Goal: Information Seeking & Learning: Learn about a topic

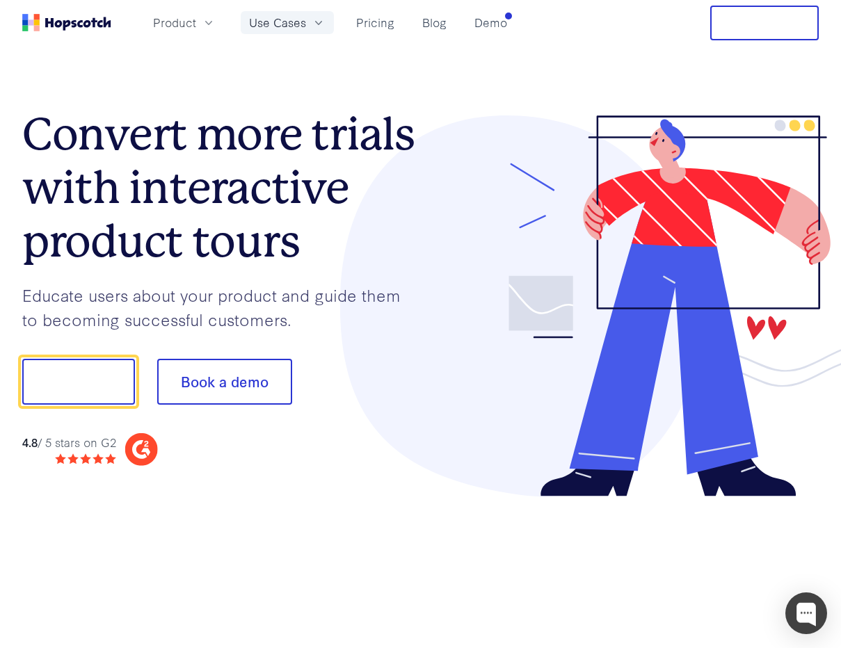
click at [304, 23] on span "Use Cases" at bounding box center [277, 22] width 57 height 17
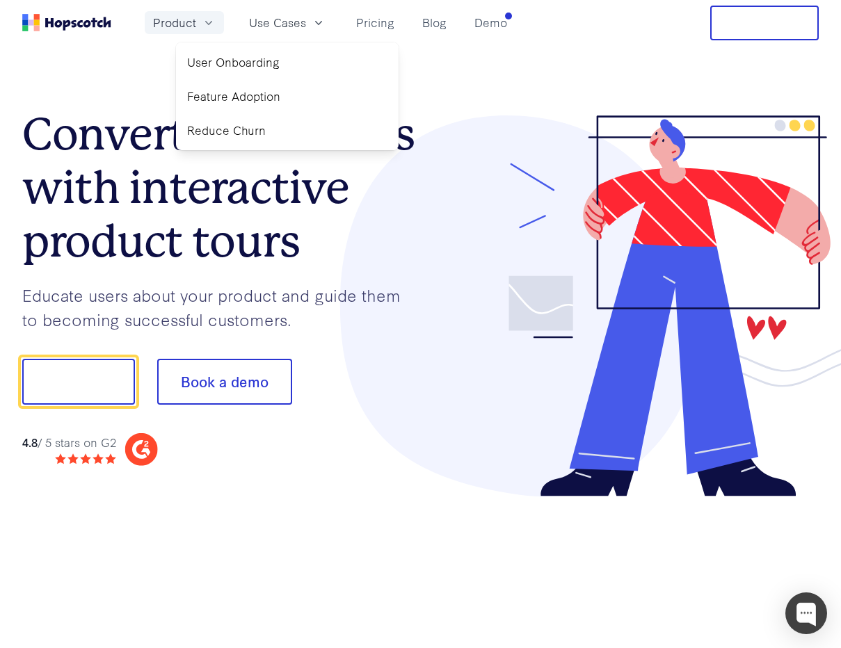
click at [204, 22] on icon "button" at bounding box center [209, 23] width 14 height 14
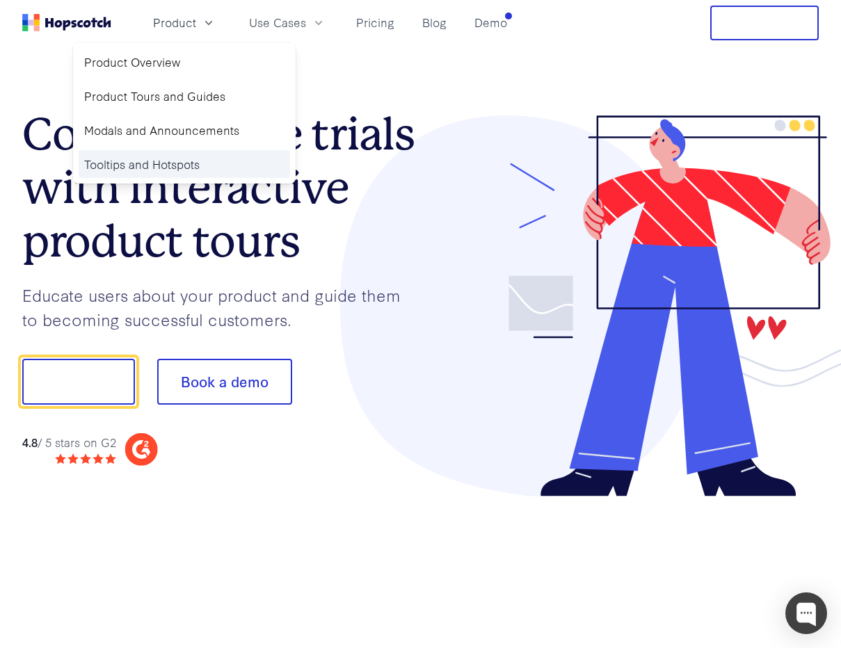
click at [182, 162] on link "Tooltips and Hotspots" at bounding box center [184, 164] width 211 height 29
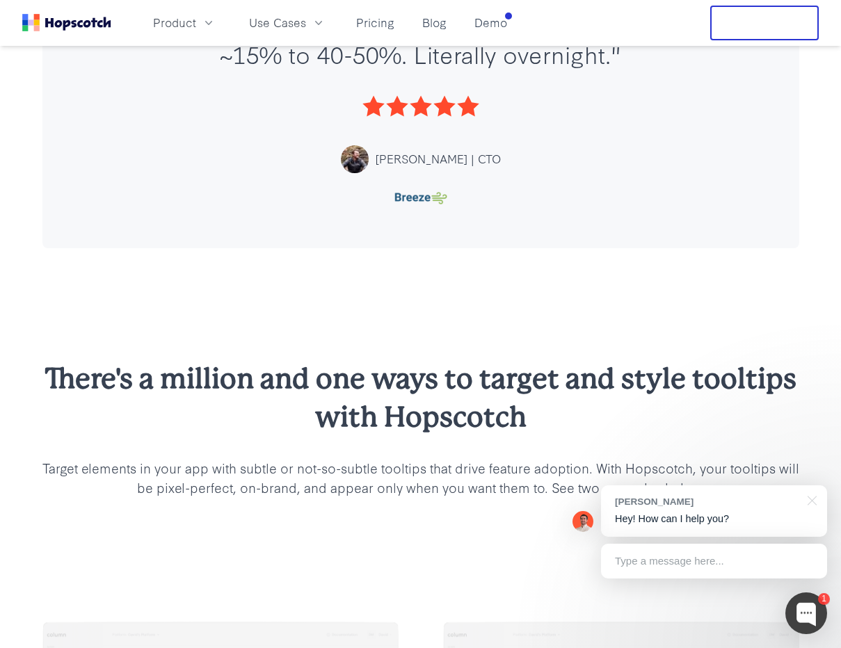
scroll to position [826, 0]
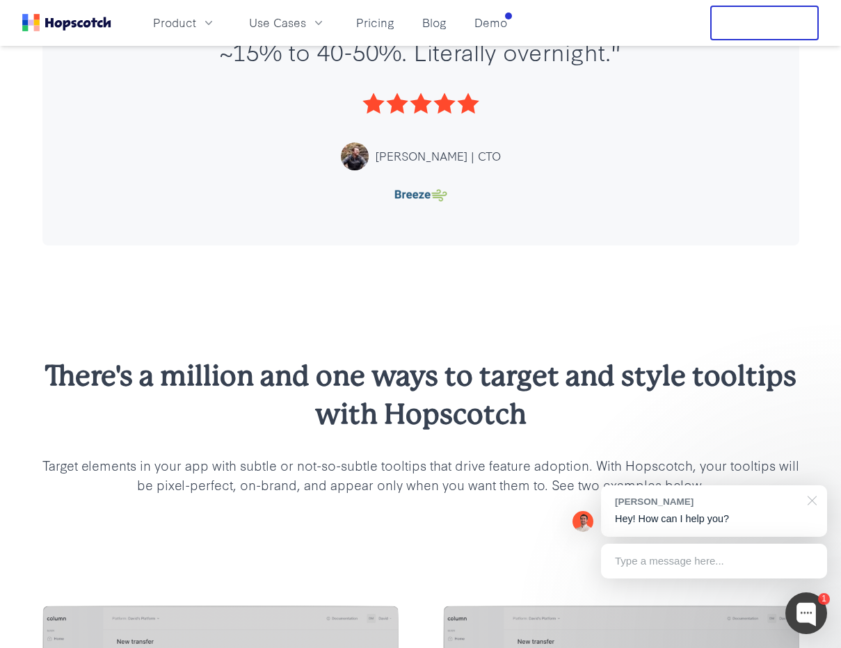
click at [810, 499] on div at bounding box center [809, 499] width 35 height 29
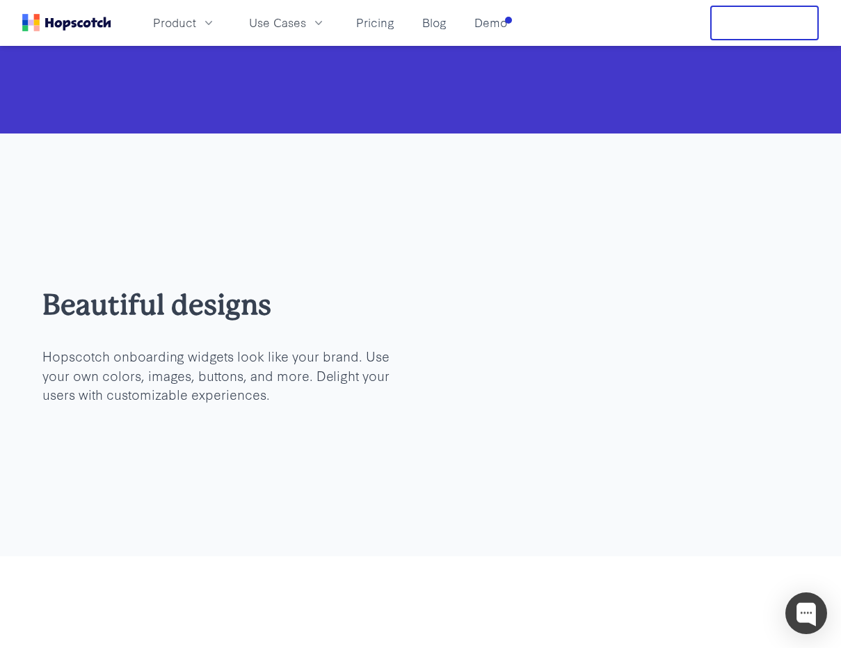
scroll to position [4382, 0]
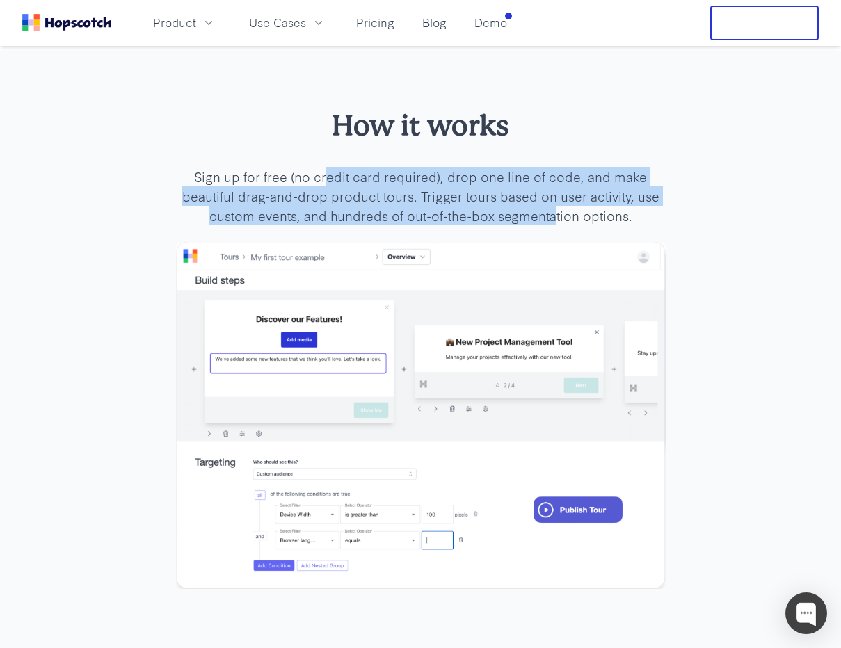
drag, startPoint x: 341, startPoint y: 175, endPoint x: 557, endPoint y: 219, distance: 220.1
click at [557, 219] on p "Sign up for free (no credit card required), drop one line of code, and make bea…" at bounding box center [421, 196] width 490 height 58
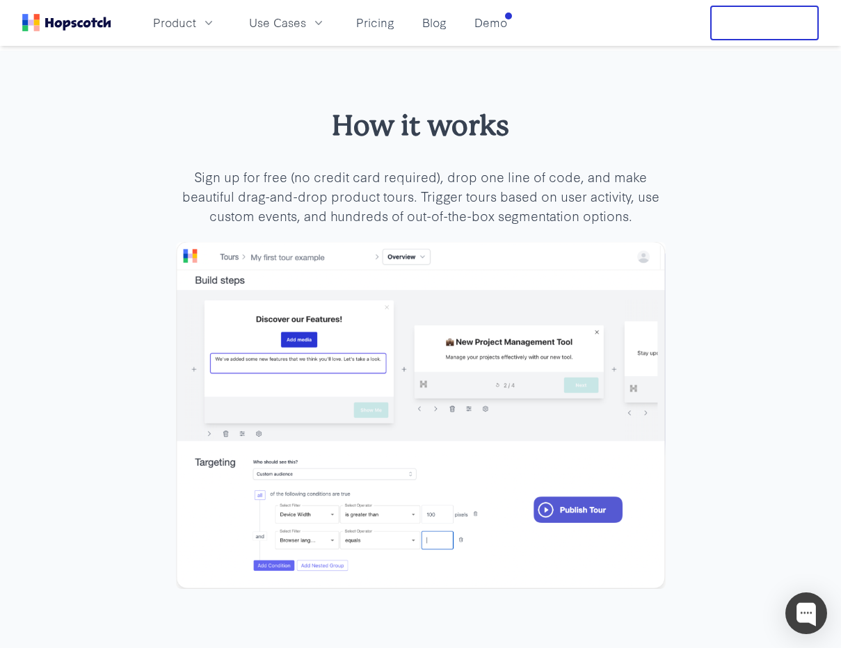
click at [595, 220] on p "Sign up for free (no credit card required), drop one line of code, and make bea…" at bounding box center [421, 196] width 490 height 58
click at [568, 184] on p "Sign up for free (no credit card required), drop one line of code, and make bea…" at bounding box center [421, 196] width 490 height 58
click at [495, 186] on p "Sign up for free (no credit card required), drop one line of code, and make bea…" at bounding box center [421, 196] width 490 height 58
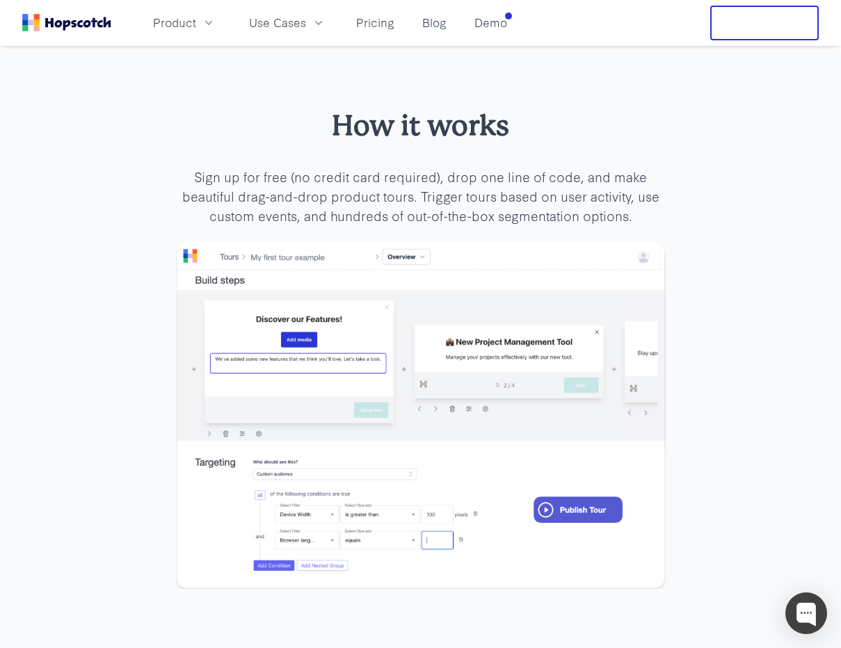
click at [597, 190] on p "Sign up for free (no credit card required), drop one line of code, and make bea…" at bounding box center [421, 196] width 490 height 58
click at [313, 26] on icon "button" at bounding box center [319, 23] width 14 height 14
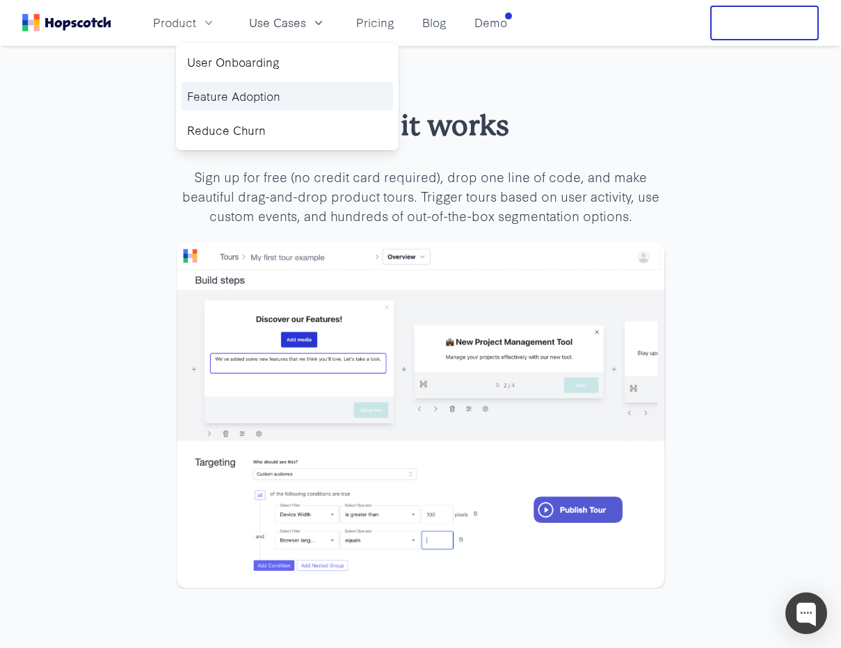
click at [255, 84] on link "Feature Adoption" at bounding box center [286, 96] width 211 height 29
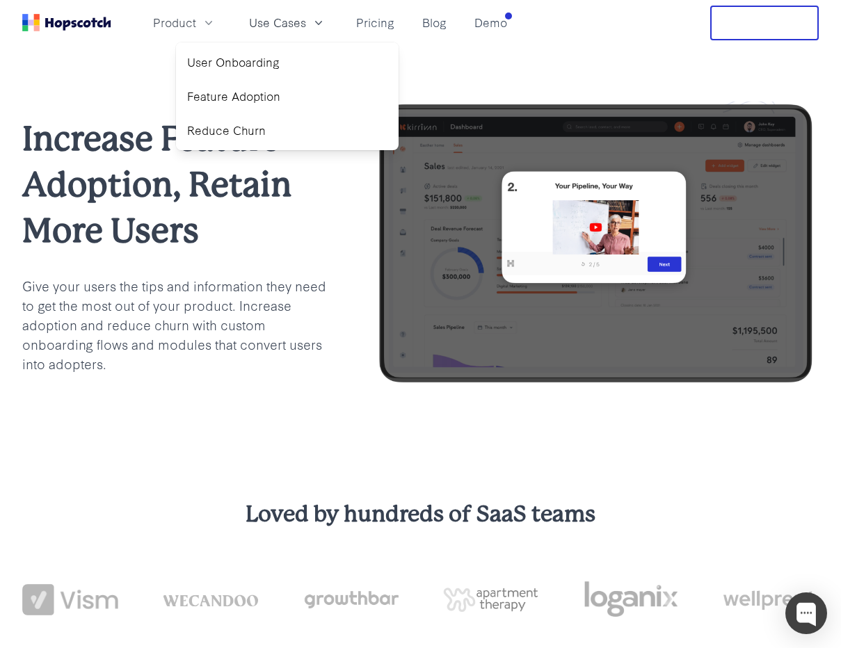
click at [166, 298] on p "Give your users the tips and information they need to get the most out of your …" at bounding box center [175, 324] width 306 height 97
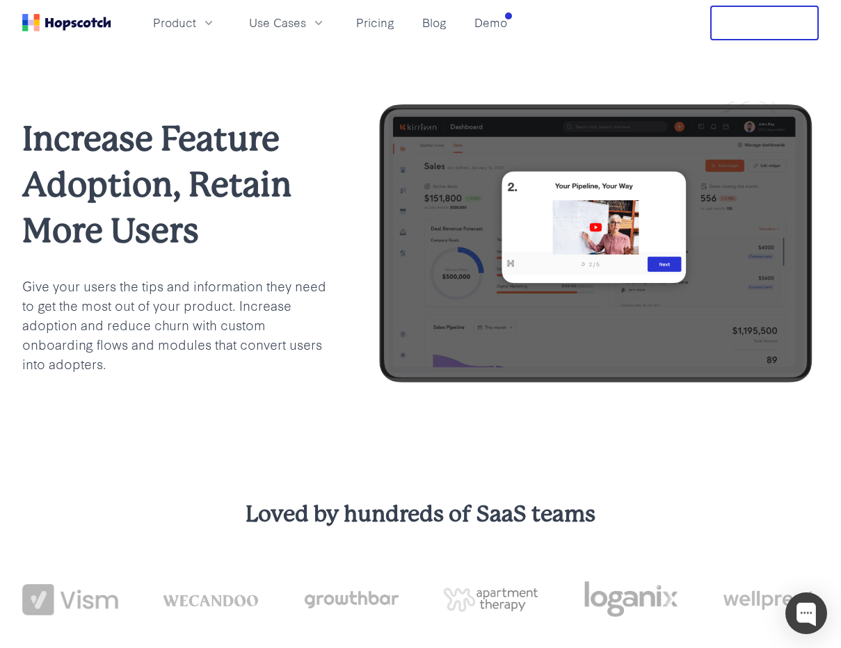
drag, startPoint x: 158, startPoint y: 299, endPoint x: 279, endPoint y: 415, distance: 167.7
click at [279, 415] on div "Increase Feature Adoption, Retain More Users Give your users the tips and infor…" at bounding box center [420, 245] width 841 height 398
click at [294, 25] on span "Use Cases" at bounding box center [277, 22] width 57 height 17
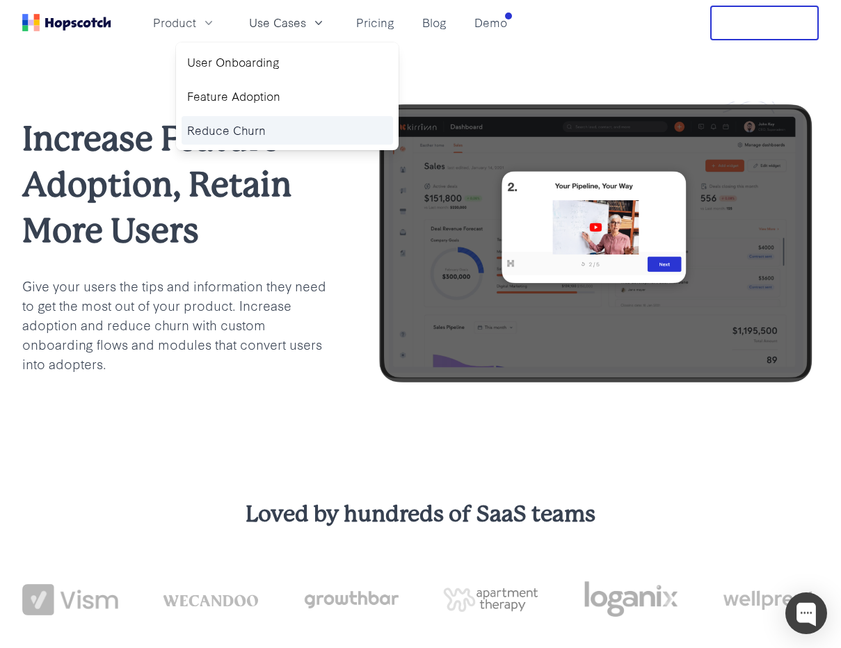
click at [242, 124] on link "Reduce Churn" at bounding box center [286, 130] width 211 height 29
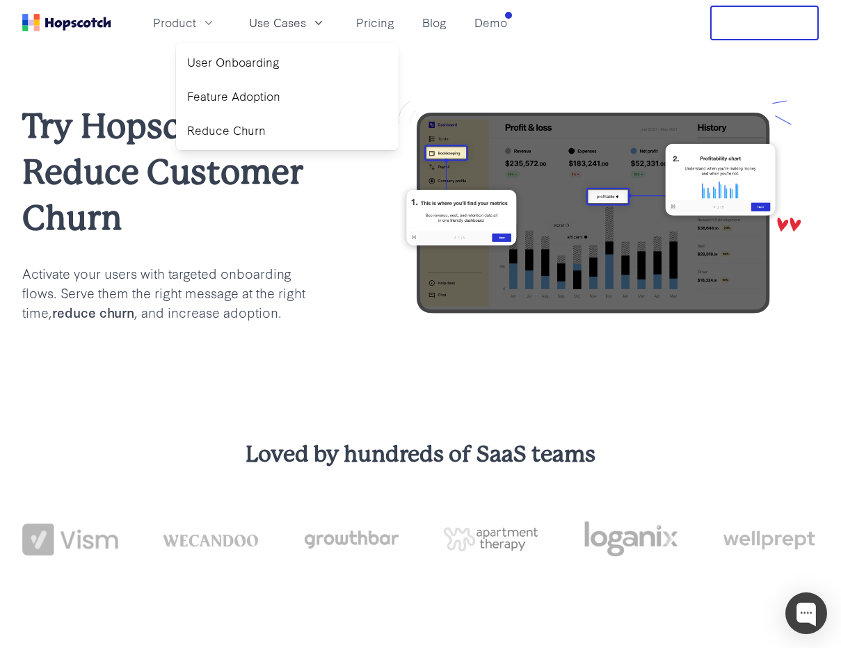
click at [141, 287] on p "Activate your users with targeted onboarding flows. Serve them the right messag…" at bounding box center [175, 293] width 306 height 58
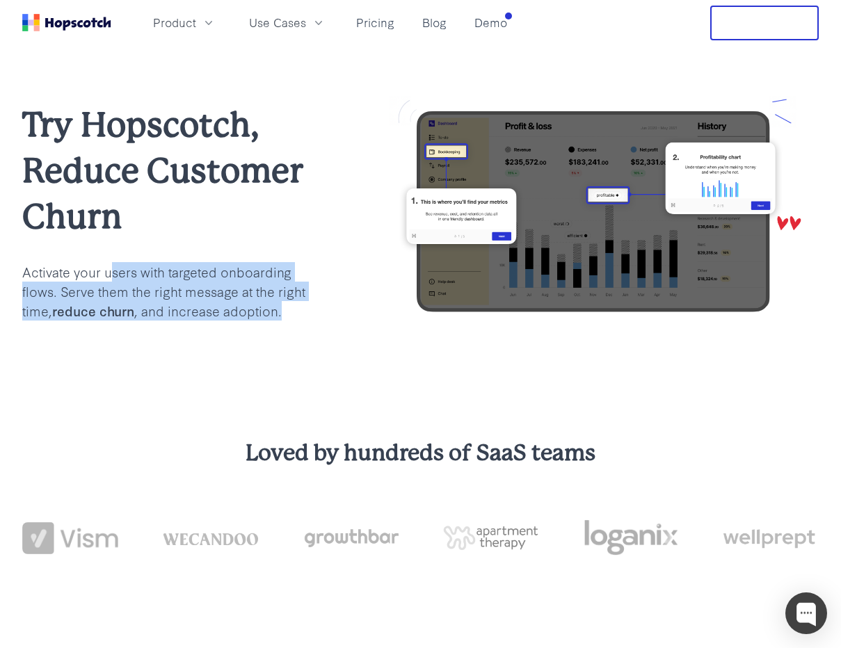
drag, startPoint x: 113, startPoint y: 280, endPoint x: 261, endPoint y: 325, distance: 154.9
click at [261, 325] on div "Try Hopscotch, Reduce Customer Churn Activate your users with targeted onboardi…" at bounding box center [420, 211] width 796 height 231
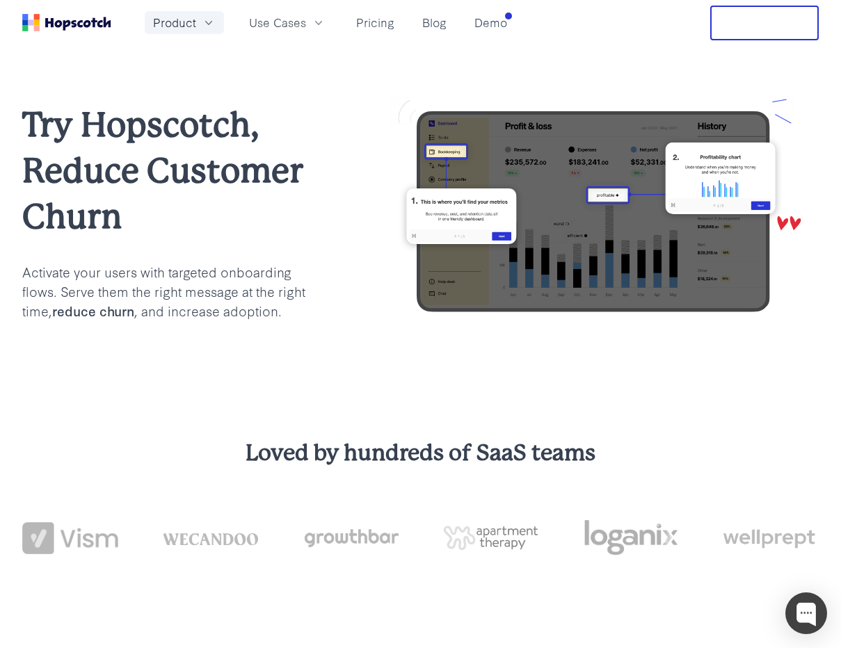
click at [193, 24] on span "Product" at bounding box center [174, 22] width 43 height 17
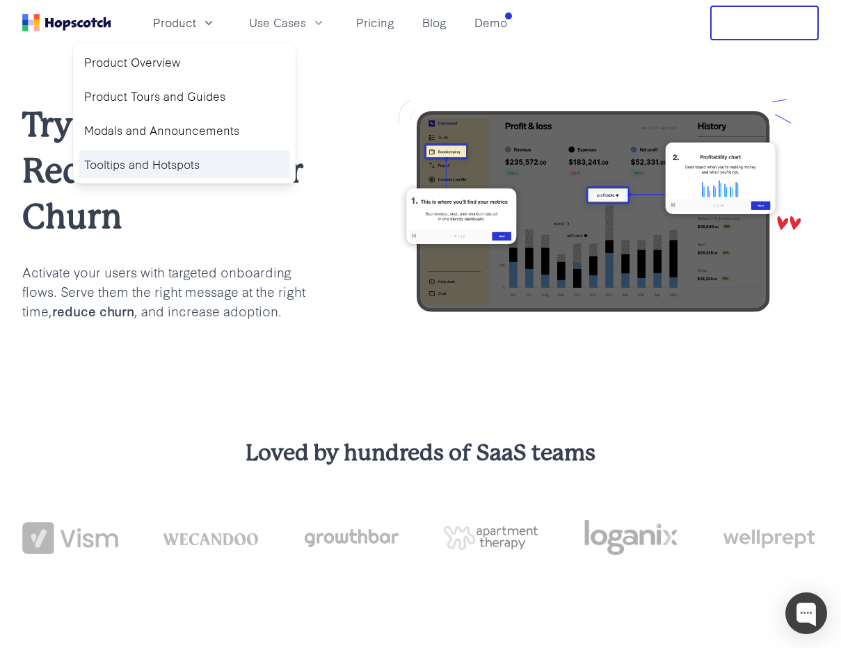
click at [160, 172] on link "Tooltips and Hotspots" at bounding box center [184, 164] width 211 height 29
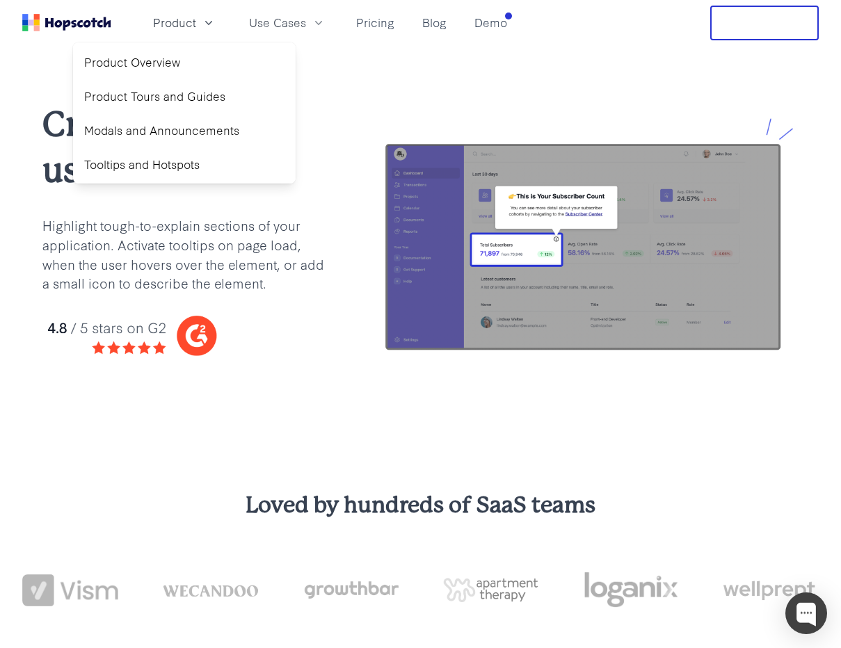
click at [236, 267] on p "Highlight tough-to-explain sections of your application. Activate tooltips on p…" at bounding box center [186, 255] width 289 height 78
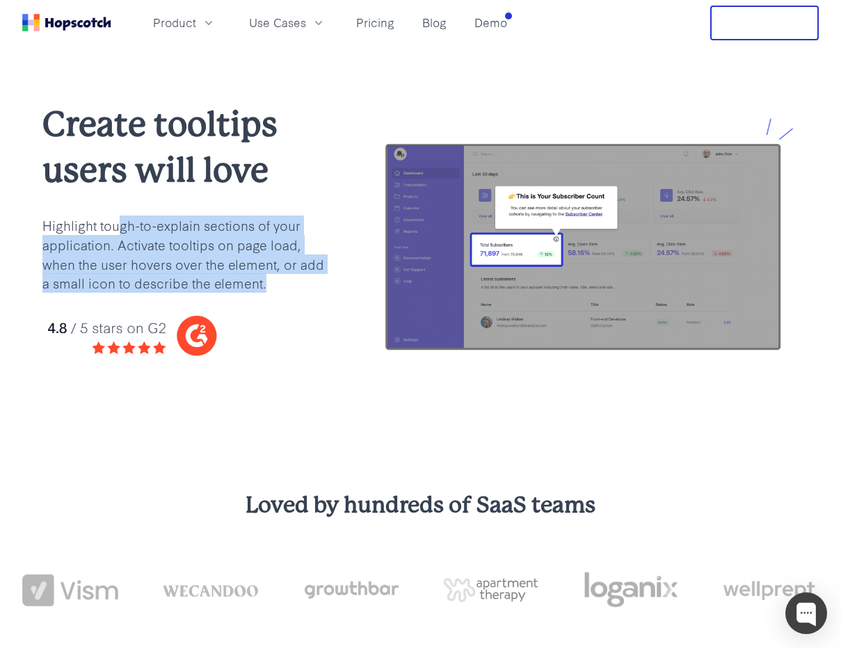
drag, startPoint x: 118, startPoint y: 226, endPoint x: 303, endPoint y: 277, distance: 192.0
click at [303, 277] on p "Highlight tough-to-explain sections of your application. Activate tooltips on p…" at bounding box center [186, 255] width 289 height 78
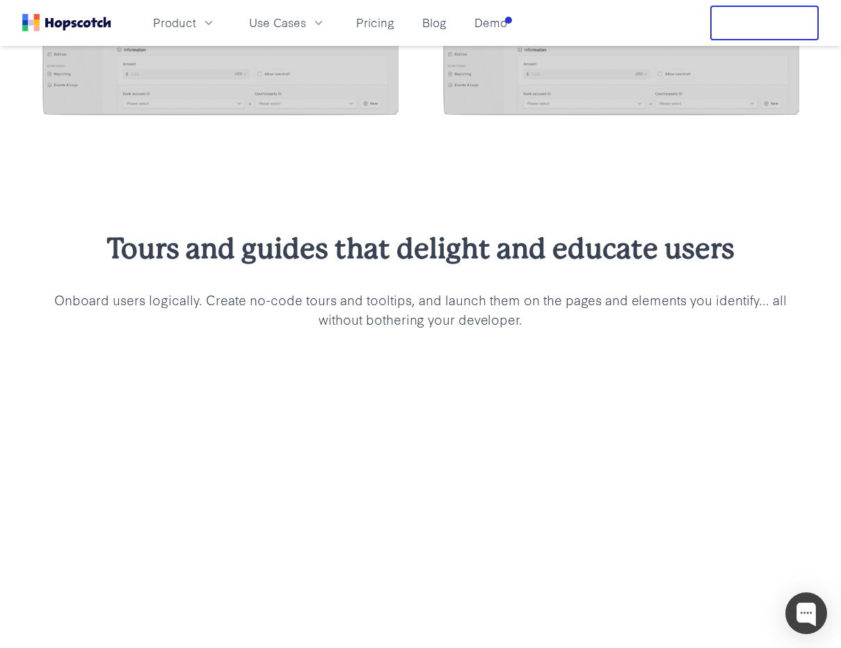
scroll to position [1490, 0]
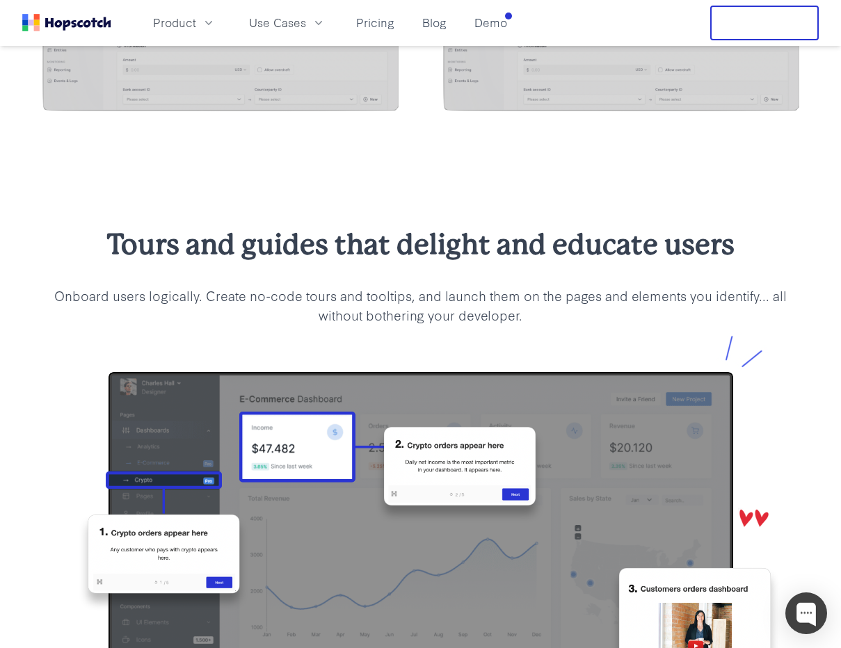
click at [422, 286] on p "Onboard users logically. Create no-code tours and tooltips, and launch them on …" at bounding box center [420, 305] width 757 height 39
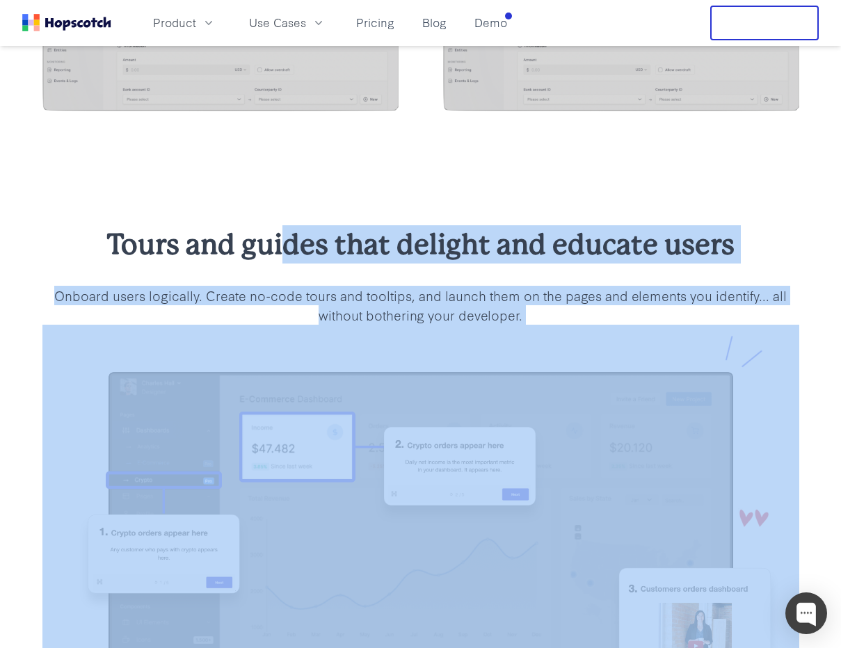
drag, startPoint x: 500, startPoint y: 289, endPoint x: 574, endPoint y: 330, distance: 84.6
click at [574, 330] on div "Tours and guides that delight and educate users Onboard users logically. Create…" at bounding box center [420, 491] width 801 height 532
click at [574, 330] on img at bounding box center [420, 541] width 757 height 433
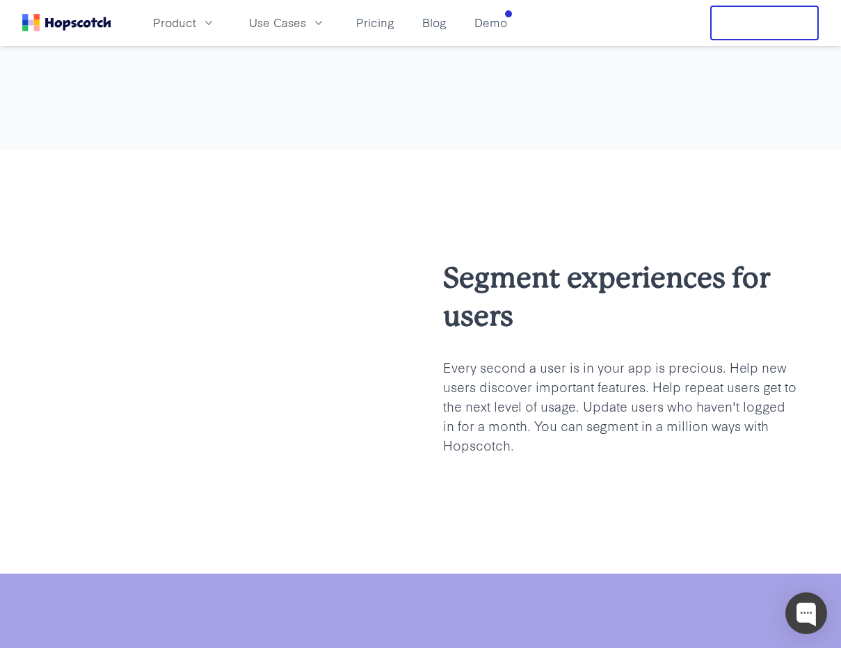
scroll to position [2529, 0]
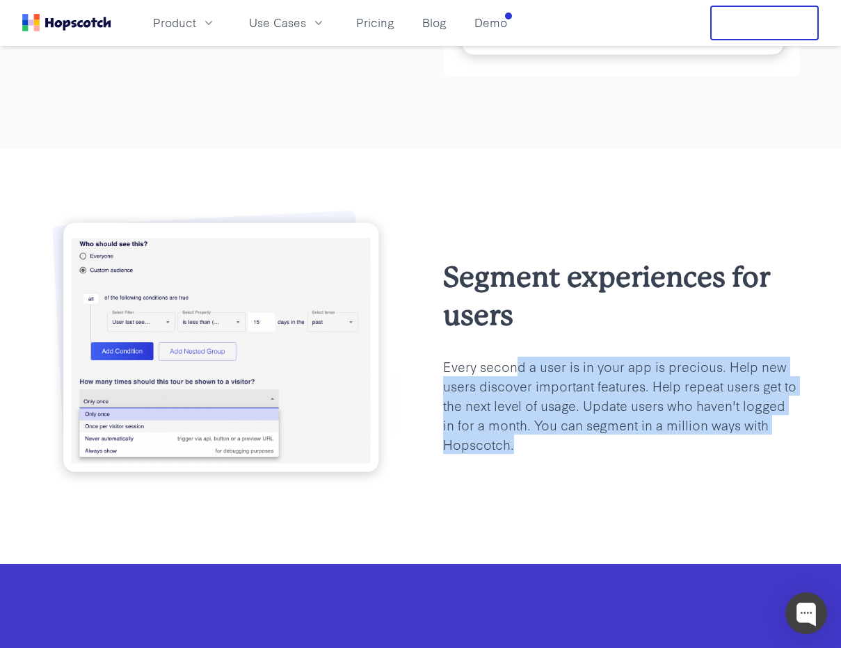
drag, startPoint x: 518, startPoint y: 365, endPoint x: 620, endPoint y: 449, distance: 131.9
click at [620, 449] on p "Every second a user is in your app is precious. Help new users discover importa…" at bounding box center [621, 405] width 356 height 97
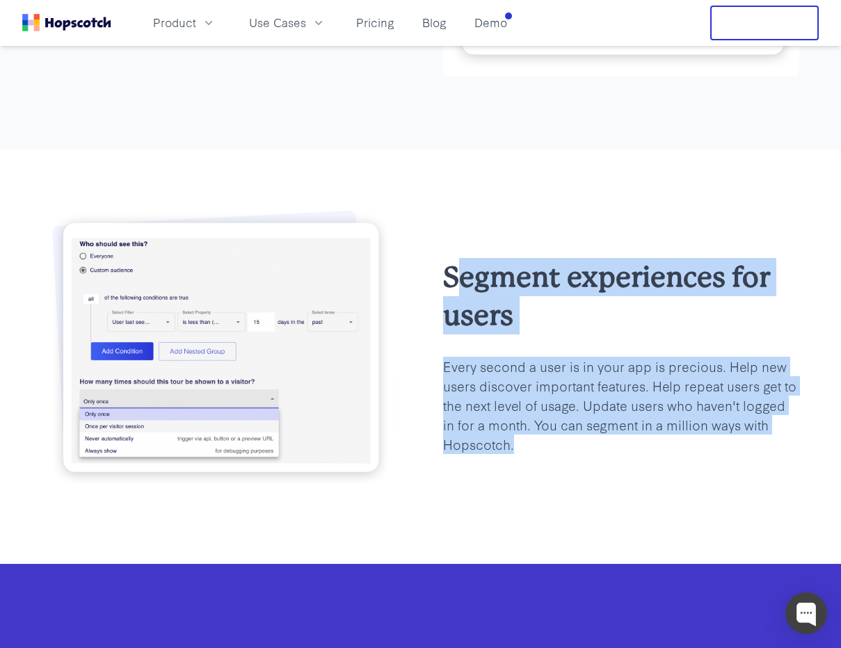
drag, startPoint x: 635, startPoint y: 441, endPoint x: 453, endPoint y: 268, distance: 251.4
click at [453, 268] on div "Segment experiences for users Every second a user is in your app is precious. H…" at bounding box center [621, 355] width 356 height 195
click at [453, 268] on h2 "Segment experiences for users" at bounding box center [621, 296] width 356 height 76
drag, startPoint x: 445, startPoint y: 271, endPoint x: 630, endPoint y: 436, distance: 248.2
click at [630, 436] on div "Segment experiences for users Every second a user is in your app is precious. H…" at bounding box center [621, 355] width 356 height 195
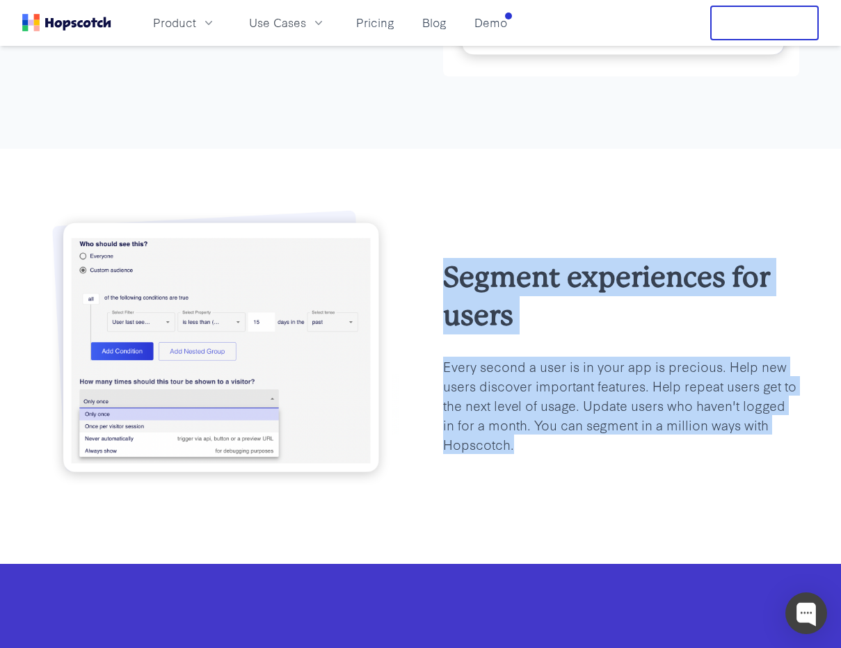
click at [630, 436] on p "Every second a user is in your app is precious. Help new users discover importa…" at bounding box center [621, 405] width 356 height 97
drag, startPoint x: 585, startPoint y: 305, endPoint x: 537, endPoint y: 245, distance: 76.1
click at [537, 245] on div "Segment experiences for users Every second a user is in your app is precious. H…" at bounding box center [420, 356] width 757 height 304
click at [537, 247] on div "Segment experiences for users Every second a user is in your app is precious. H…" at bounding box center [420, 356] width 757 height 304
drag, startPoint x: 473, startPoint y: 281, endPoint x: 624, endPoint y: 456, distance: 231.3
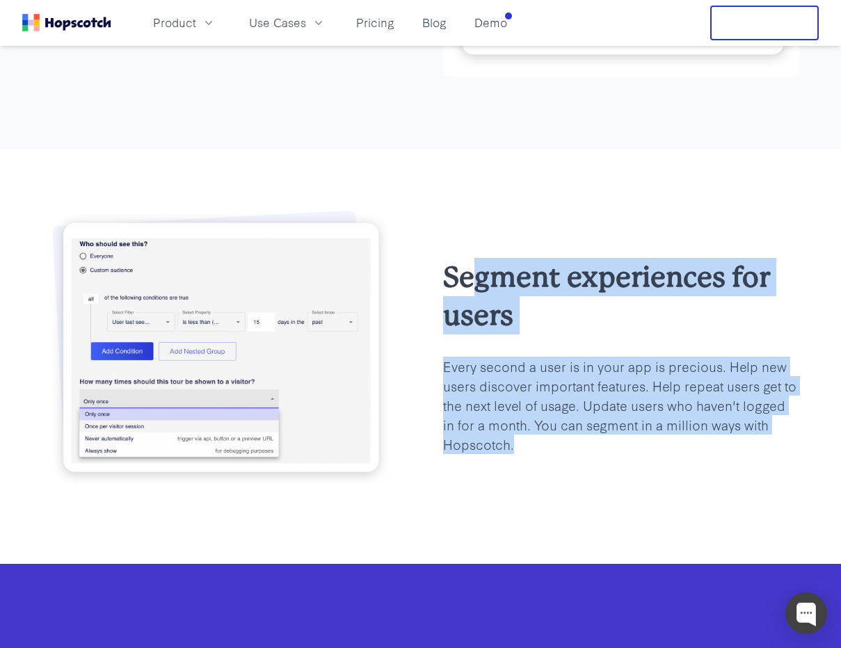
click at [624, 456] on div "Segment experiences for users Every second a user is in your app is precious. H…" at bounding box center [420, 356] width 757 height 304
click at [623, 456] on div "Segment experiences for users Every second a user is in your app is precious. H…" at bounding box center [420, 356] width 757 height 304
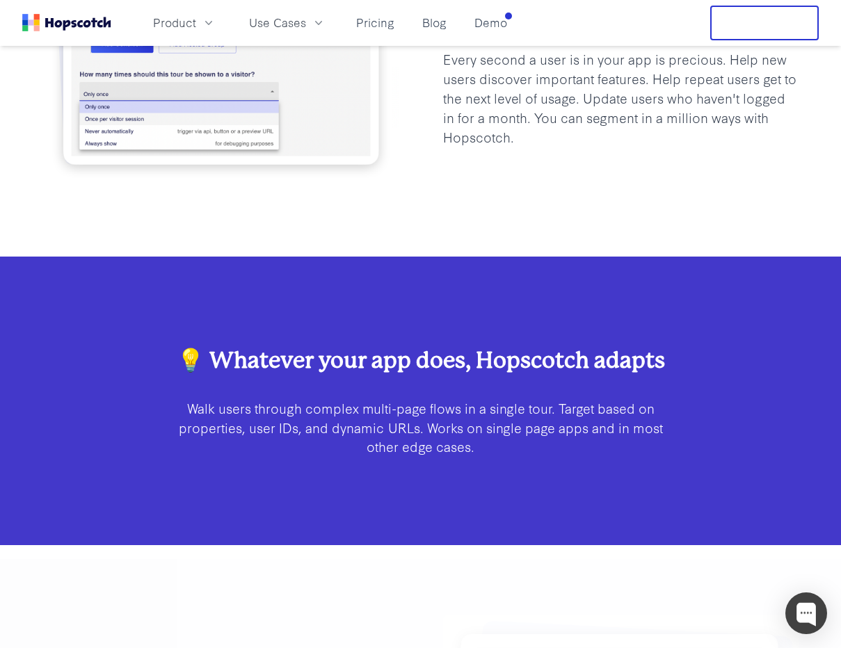
scroll to position [2847, 0]
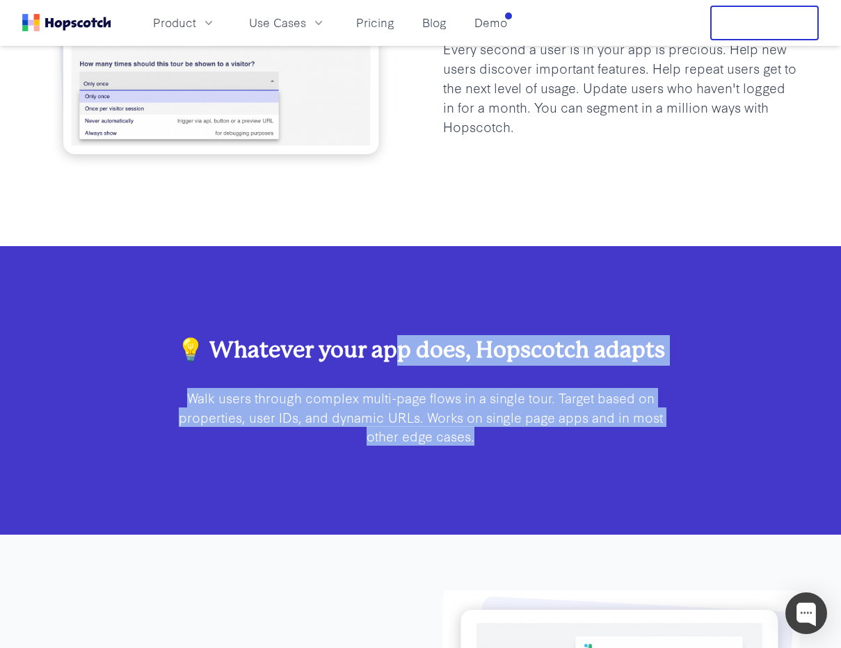
drag, startPoint x: 396, startPoint y: 344, endPoint x: 544, endPoint y: 454, distance: 184.4
click at [544, 454] on div "💡 Whatever your app does, Hopscotch adapts Walk users through complex multi-pag…" at bounding box center [420, 390] width 841 height 289
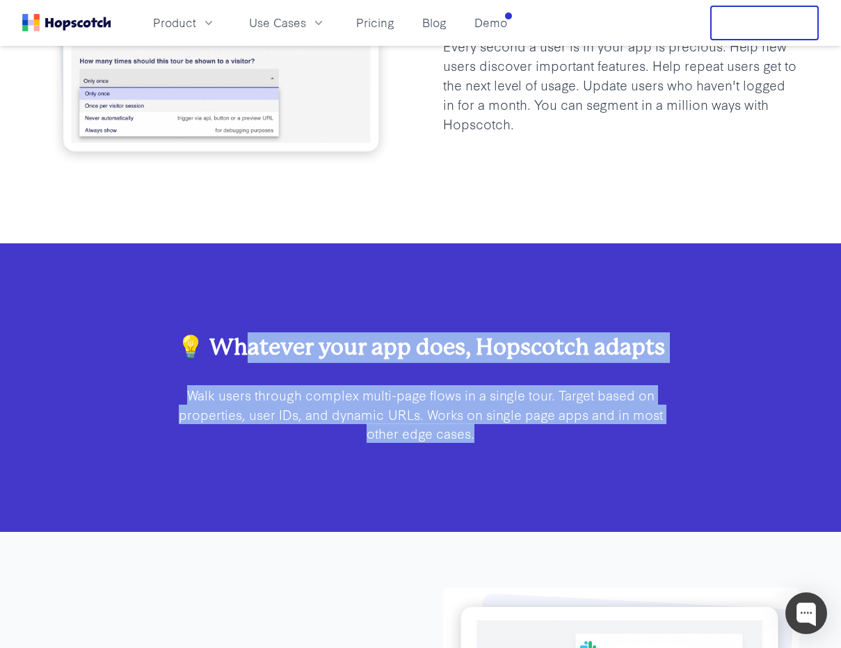
drag, startPoint x: 237, startPoint y: 348, endPoint x: 569, endPoint y: 430, distance: 341.9
click at [569, 430] on div "💡 Whatever your app does, Hopscotch adapts Walk users through complex multi-pag…" at bounding box center [421, 387] width 490 height 111
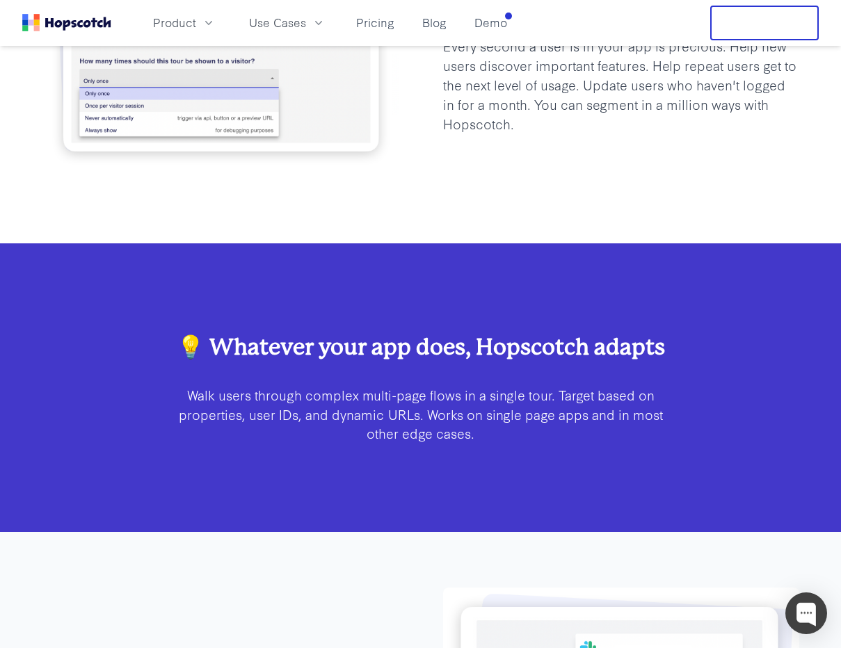
click at [568, 430] on p "Walk users through complex multi-page flows in a single tour. Target based on p…" at bounding box center [421, 414] width 490 height 58
click at [579, 456] on div "💡 Whatever your app does, Hopscotch adapts Walk users through complex multi-pag…" at bounding box center [420, 387] width 841 height 289
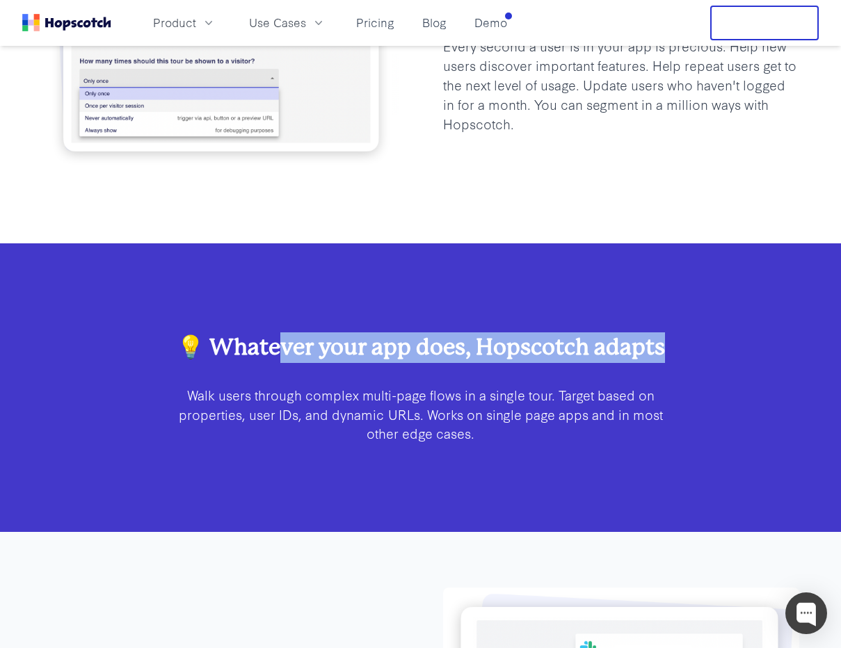
drag, startPoint x: 275, startPoint y: 346, endPoint x: 342, endPoint y: 378, distance: 75.0
click at [338, 376] on div "💡 Whatever your app does, Hopscotch adapts Walk users through complex multi-pag…" at bounding box center [421, 387] width 490 height 111
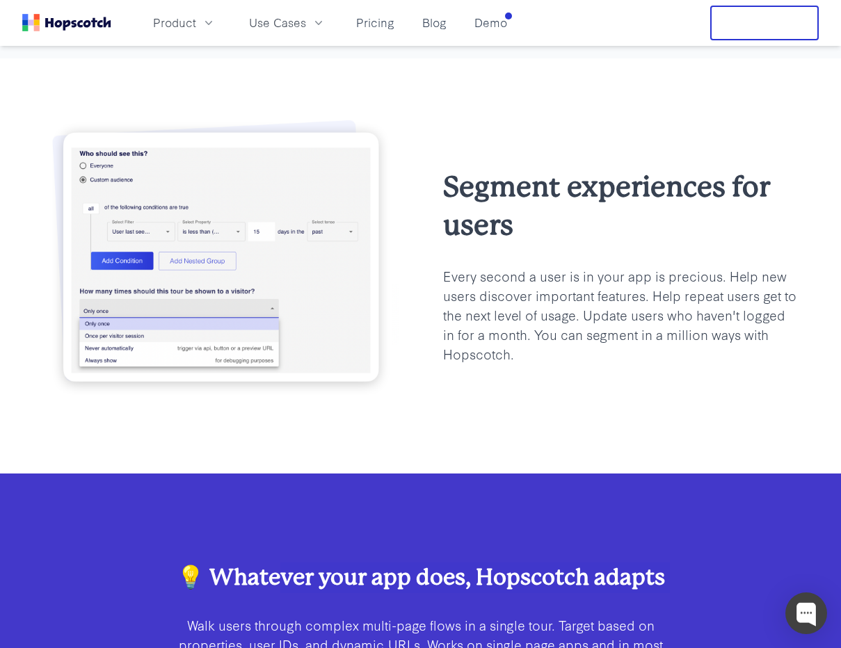
scroll to position [2620, 0]
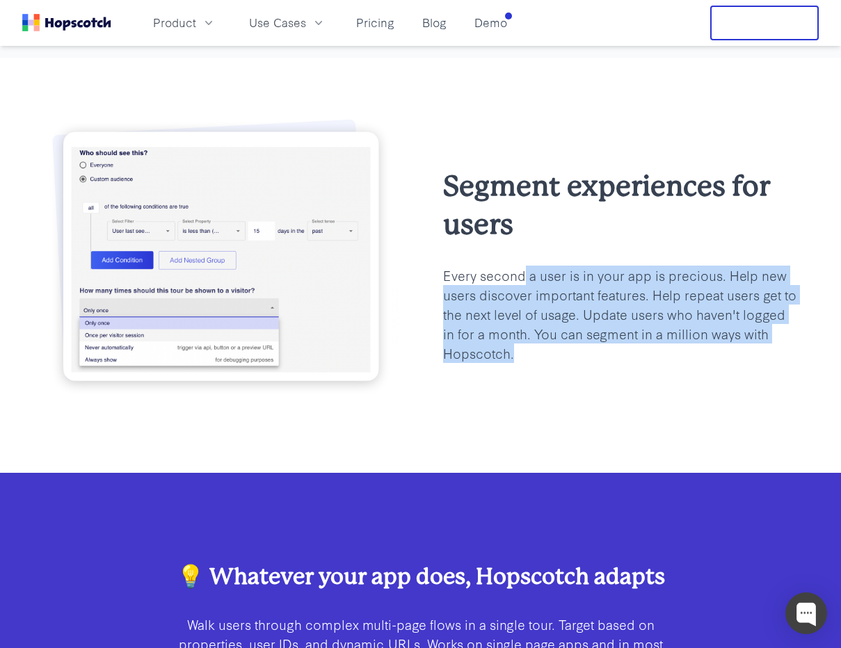
drag, startPoint x: 551, startPoint y: 292, endPoint x: 642, endPoint y: 347, distance: 105.8
click at [642, 347] on p "Every second a user is in your app is precious. Help new users discover importa…" at bounding box center [621, 314] width 356 height 97
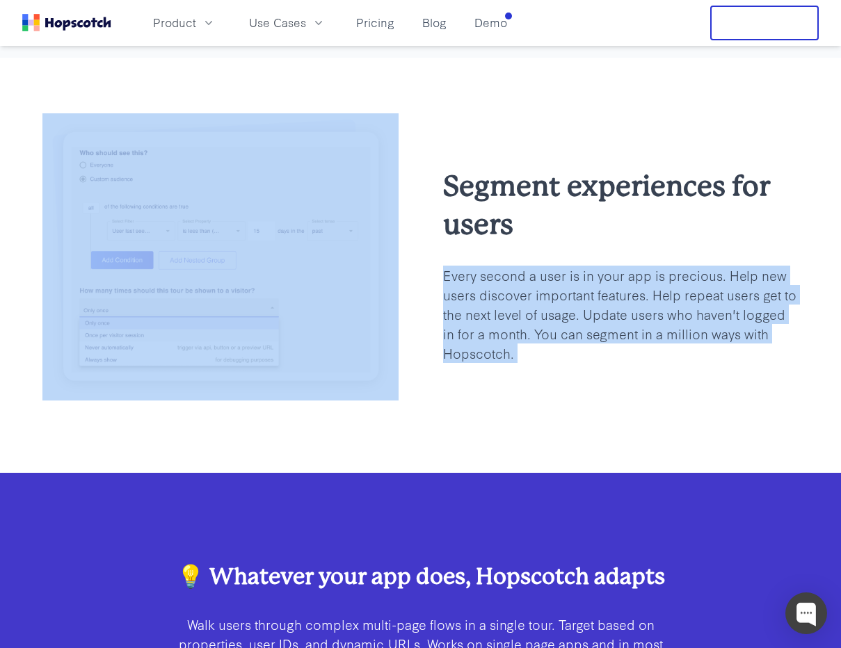
click at [642, 347] on p "Every second a user is in your app is precious. Help new users discover importa…" at bounding box center [621, 314] width 356 height 97
click at [680, 346] on p "Every second a user is in your app is precious. Help new users discover importa…" at bounding box center [621, 314] width 356 height 97
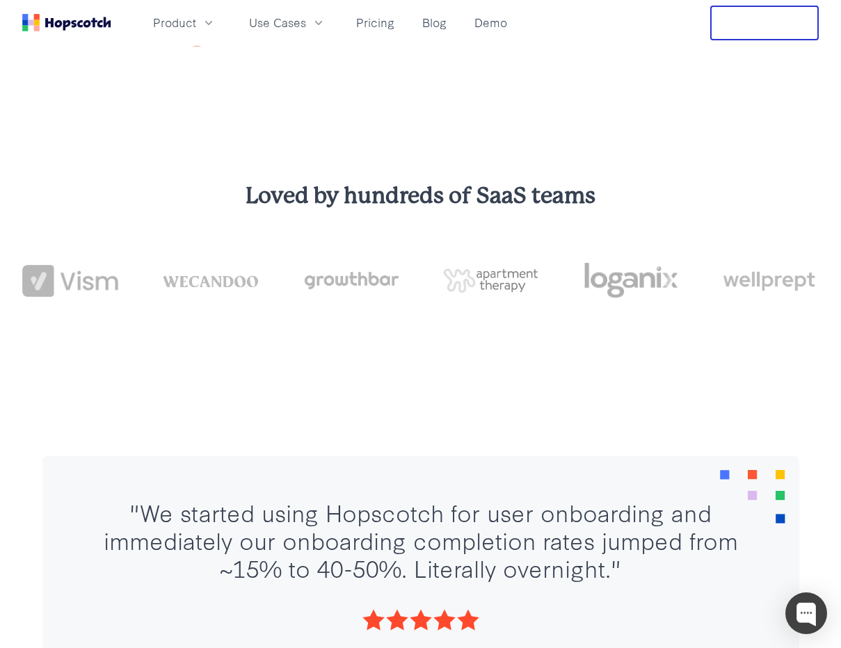
scroll to position [0, 0]
